Goal: Find specific page/section: Find specific page/section

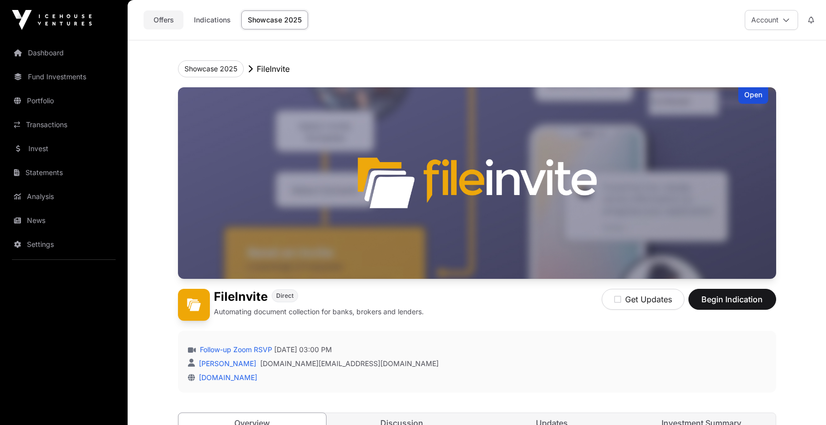
click at [163, 20] on link "Offers" at bounding box center [164, 19] width 40 height 19
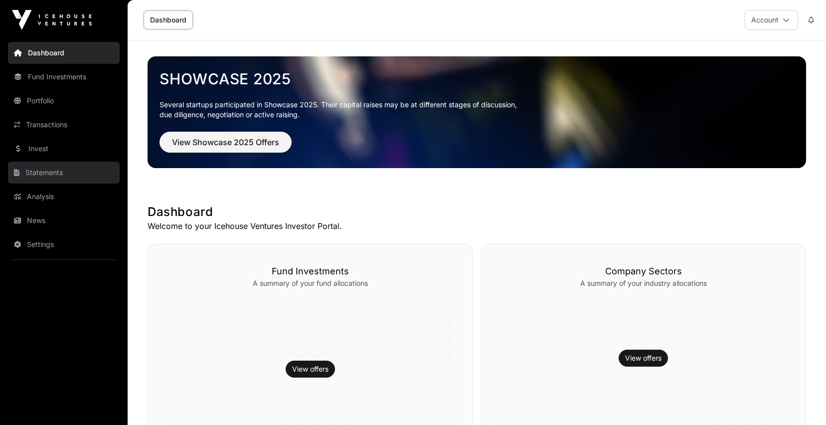
click at [54, 171] on link "Statements" at bounding box center [64, 173] width 112 height 22
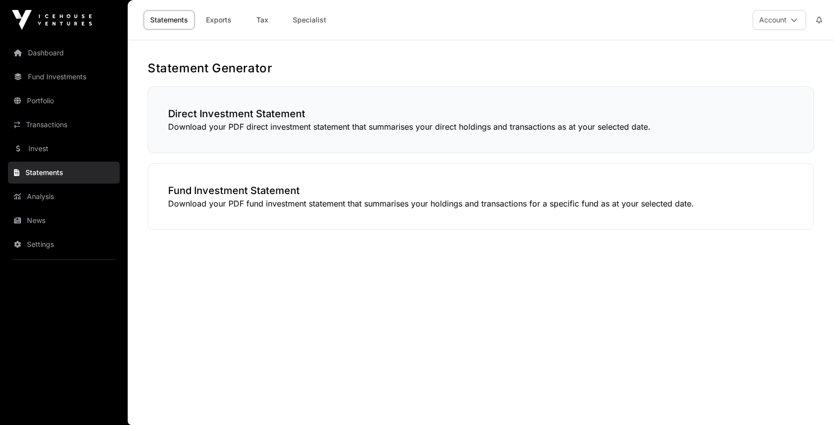
click at [312, 121] on p "Download your PDF direct investment statement that summarises your direct holdi…" at bounding box center [480, 127] width 625 height 12
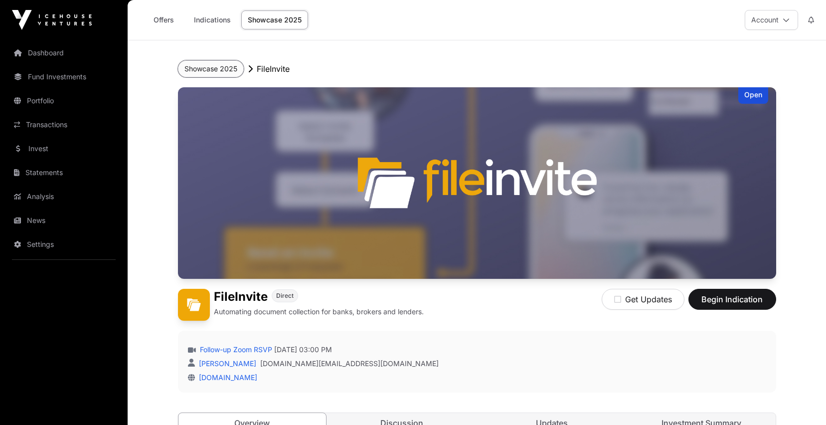
click at [223, 71] on button "Showcase 2025" at bounding box center [211, 68] width 66 height 17
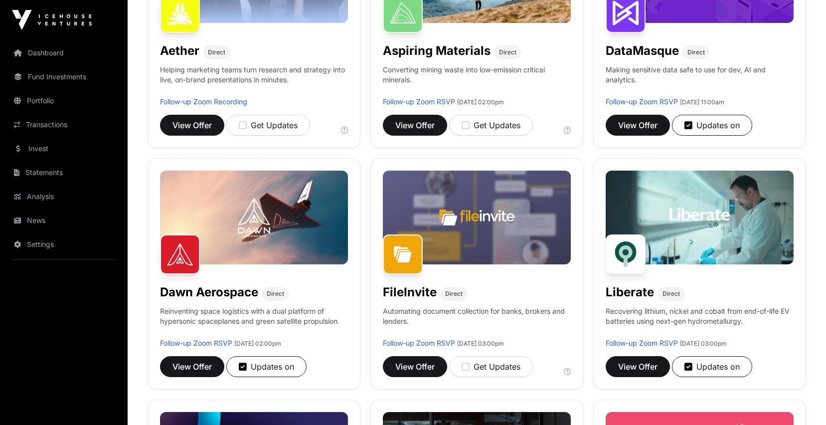
scroll to position [237, 0]
